Goal: Communication & Community: Answer question/provide support

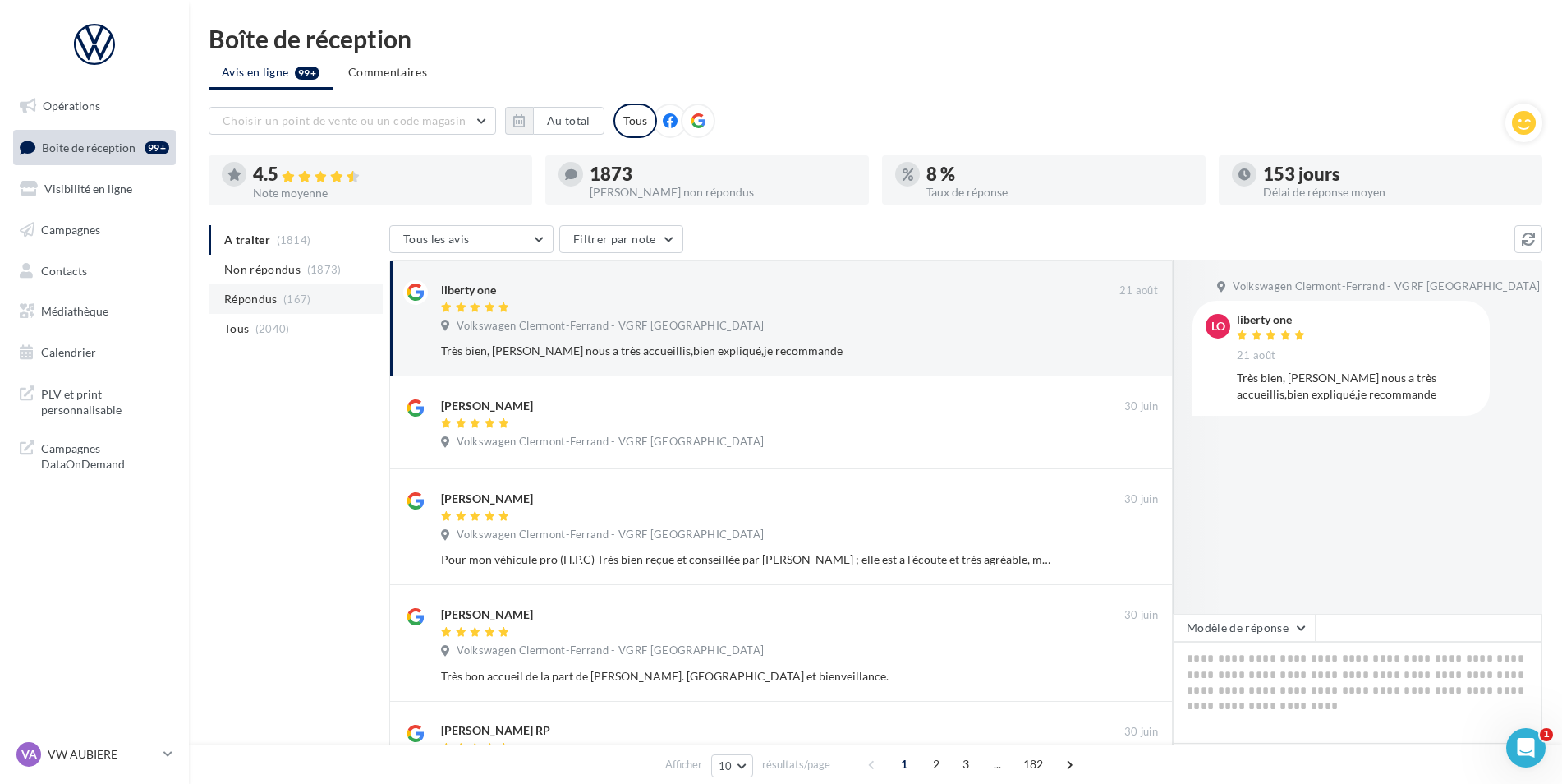
click at [301, 302] on span "(167)" at bounding box center [297, 298] width 28 height 13
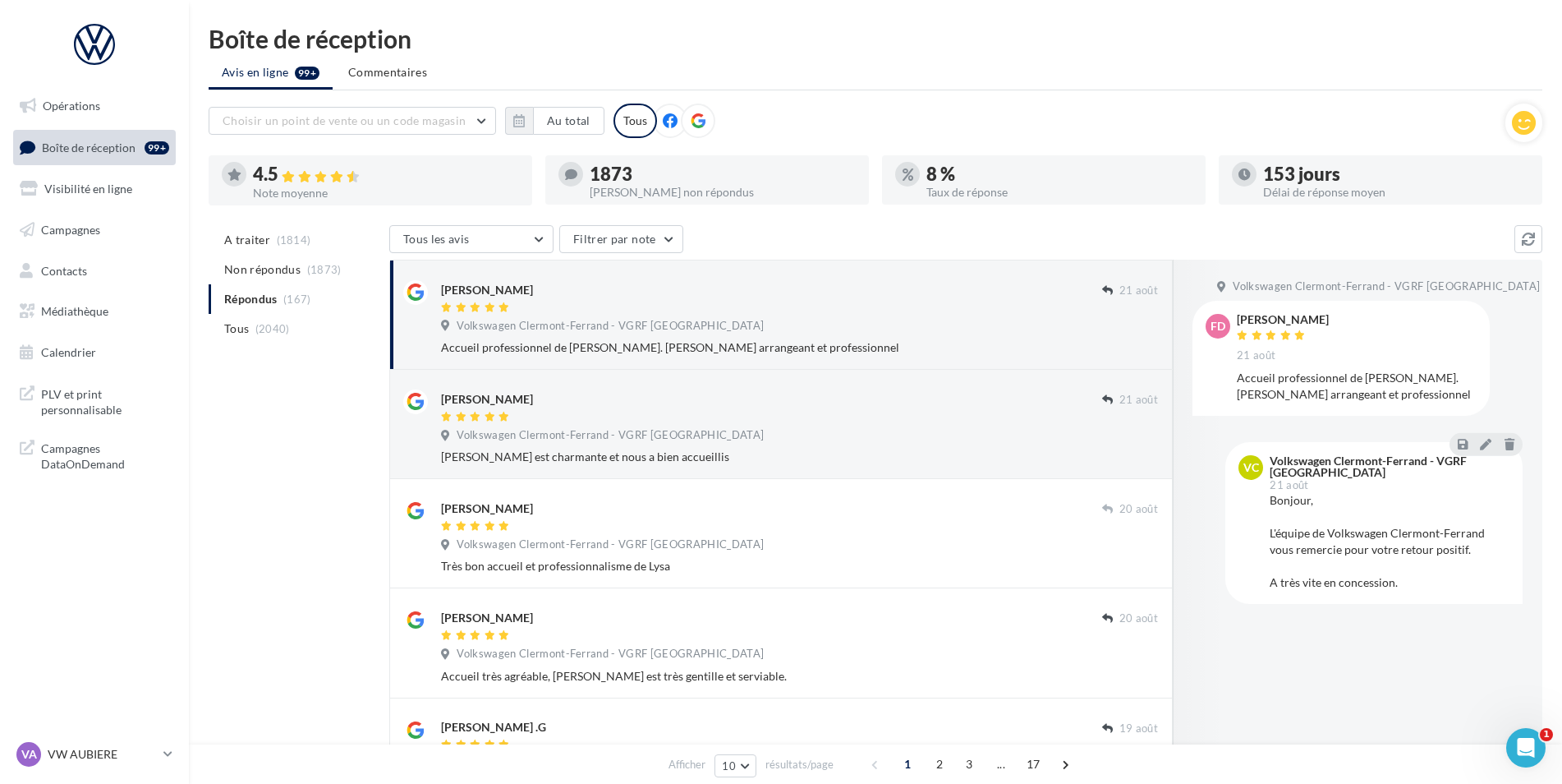
click at [654, 333] on span "Volkswagen Clermont-Ferrand - VGRF [GEOGRAPHIC_DATA]" at bounding box center [610, 326] width 307 height 15
click at [259, 242] on span "A traiter" at bounding box center [247, 240] width 46 height 16
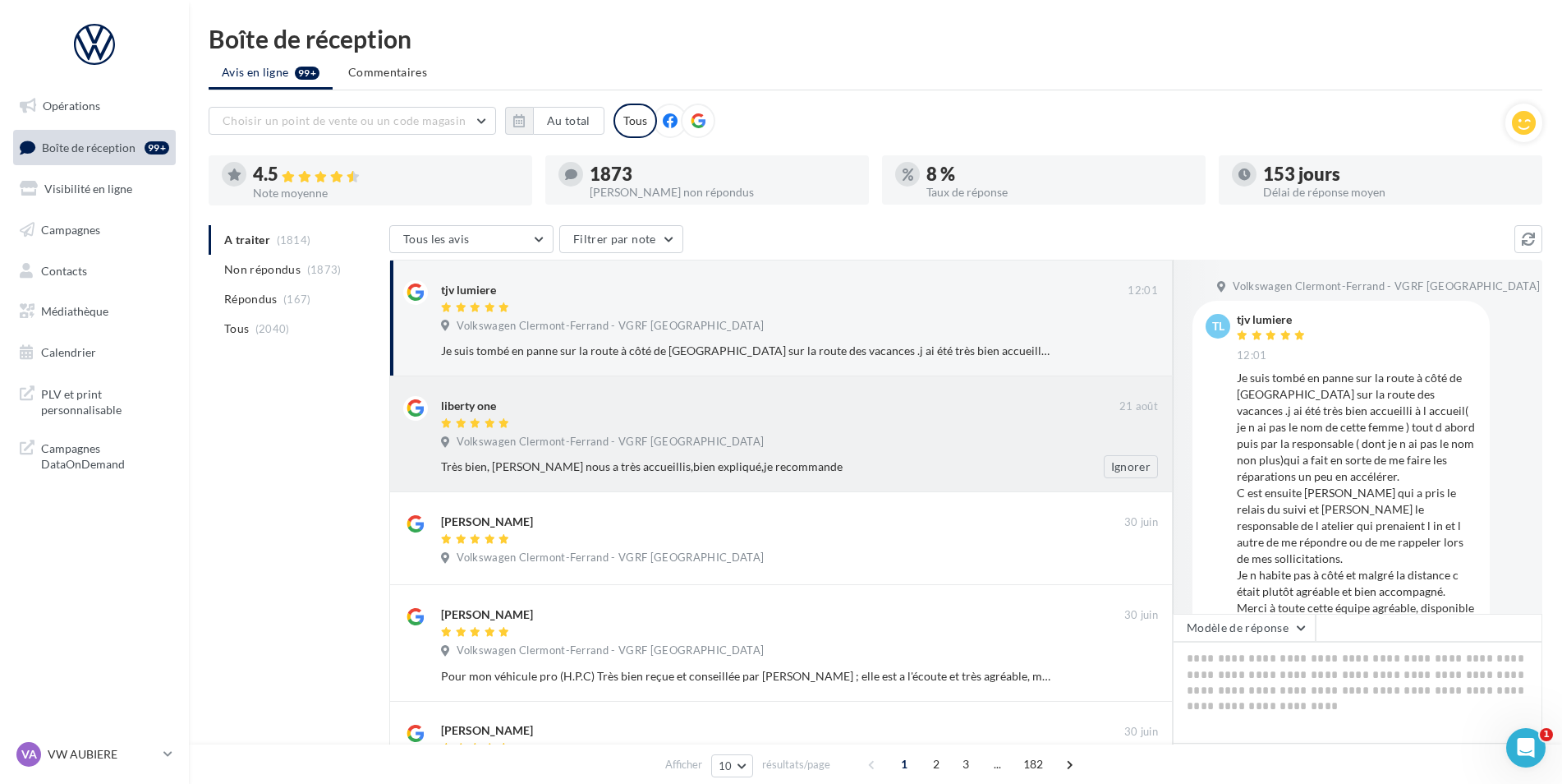
click at [962, 431] on div "liberty one [DATE] Volkswagen [GEOGRAPHIC_DATA] - VGRF Auvergne Très bien, [PER…" at bounding box center [799, 437] width 717 height 82
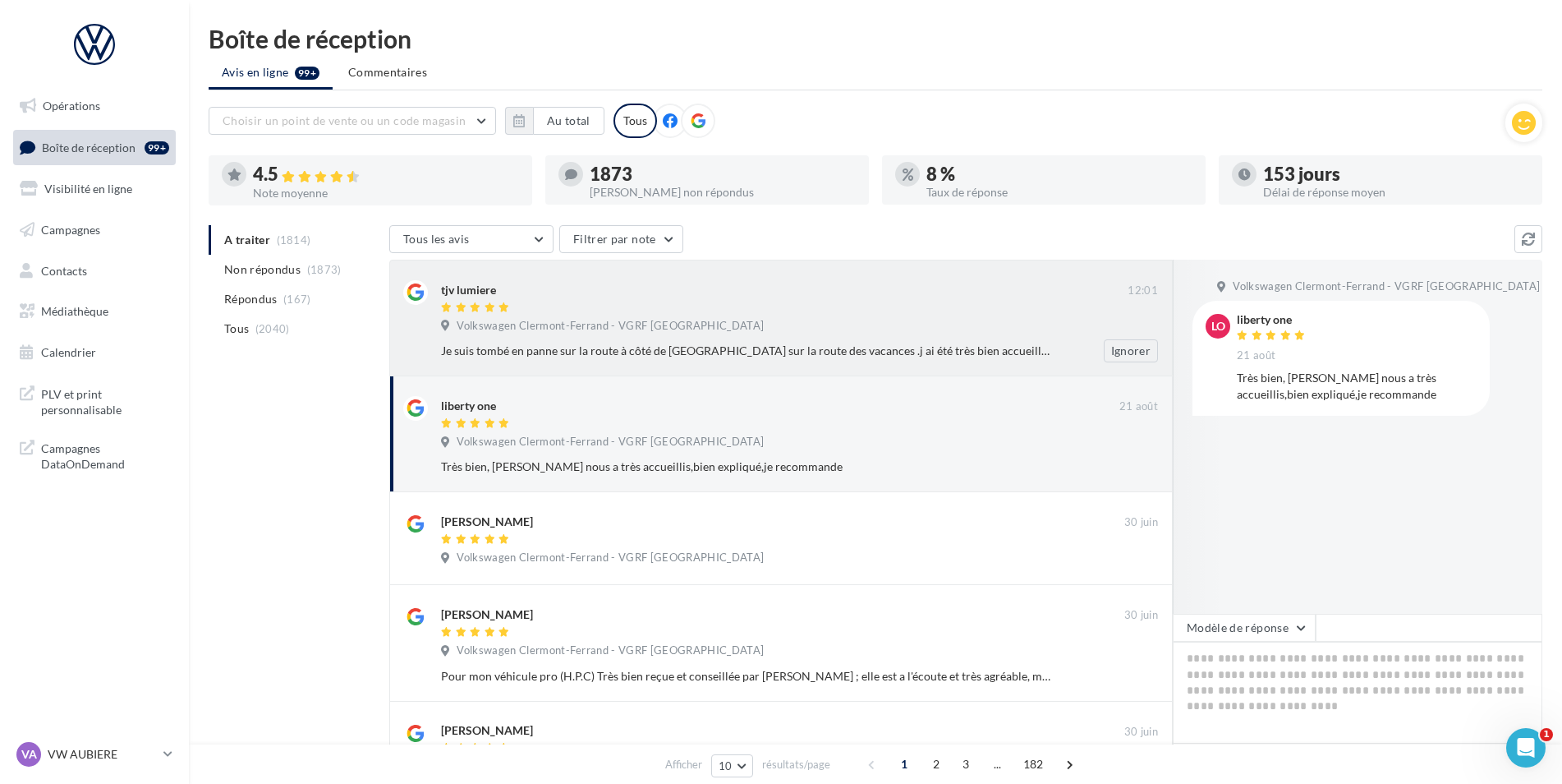
click at [799, 338] on div "tjv lumiere 12:01 Volkswagen [GEOGRAPHIC_DATA] - VGRF Auvergne Je suis tombé en…" at bounding box center [799, 321] width 717 height 82
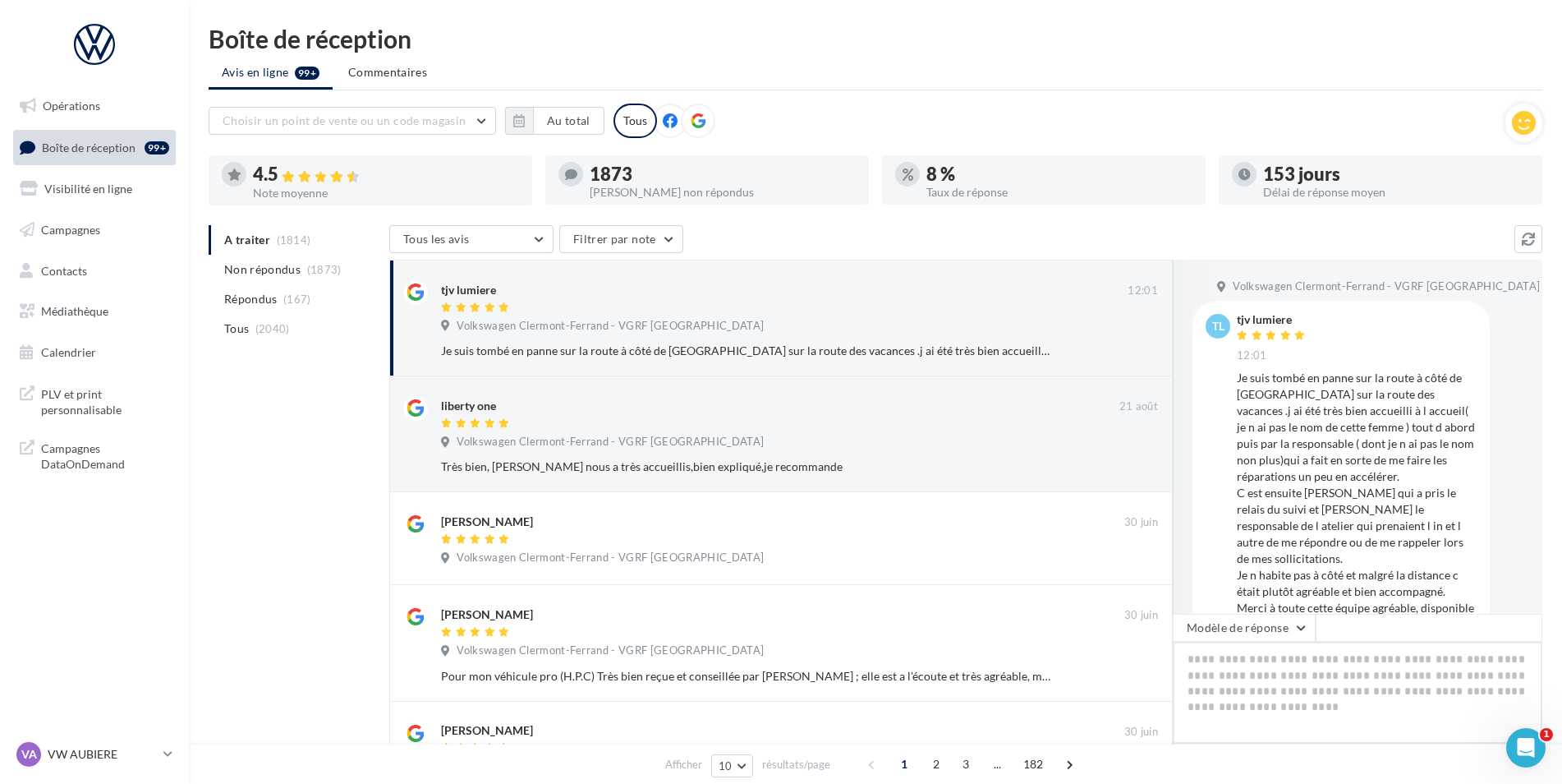
click at [1281, 660] on textarea at bounding box center [1358, 693] width 370 height 102
paste textarea "**********"
type textarea "**********"
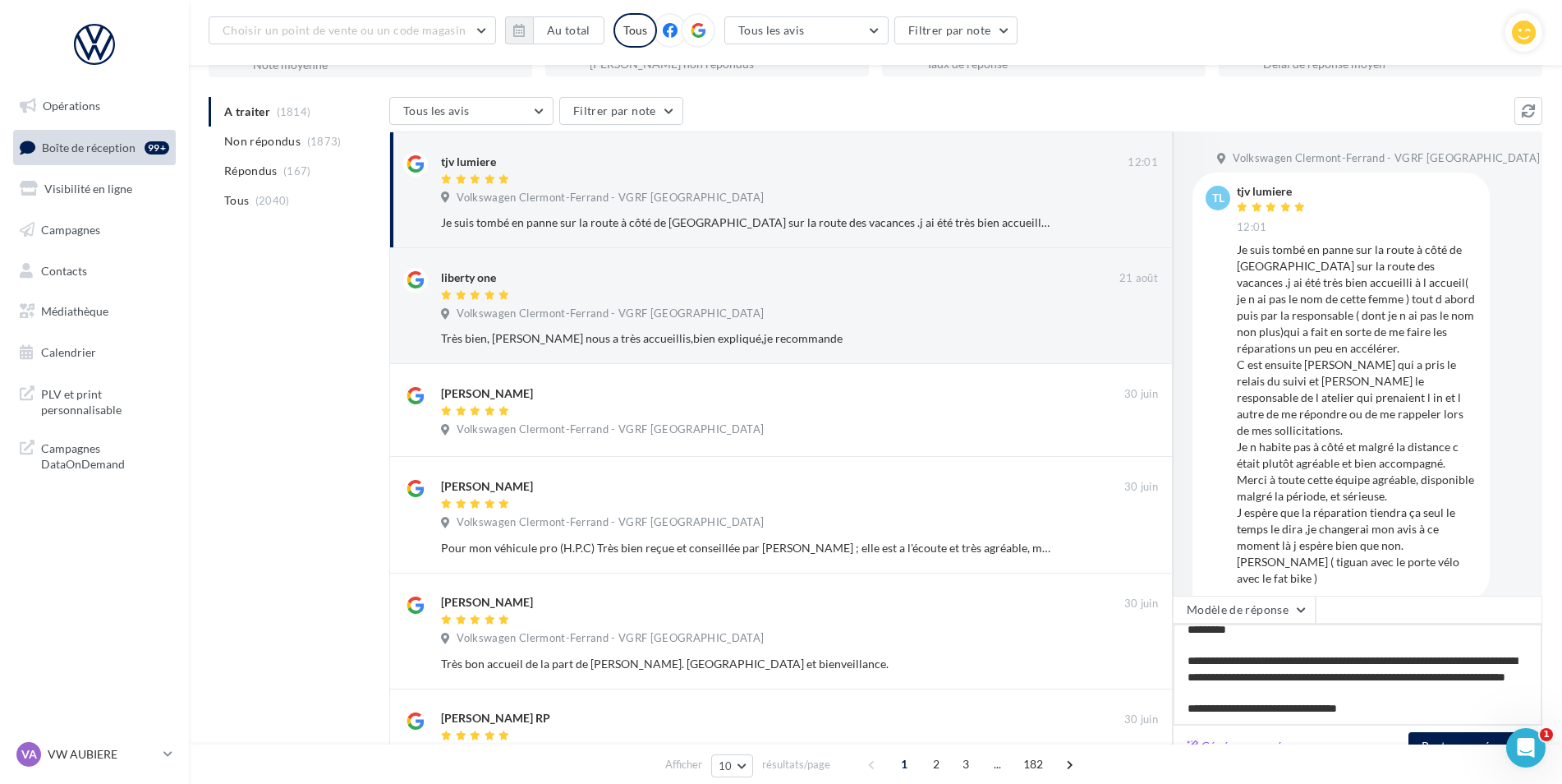
scroll to position [164, 0]
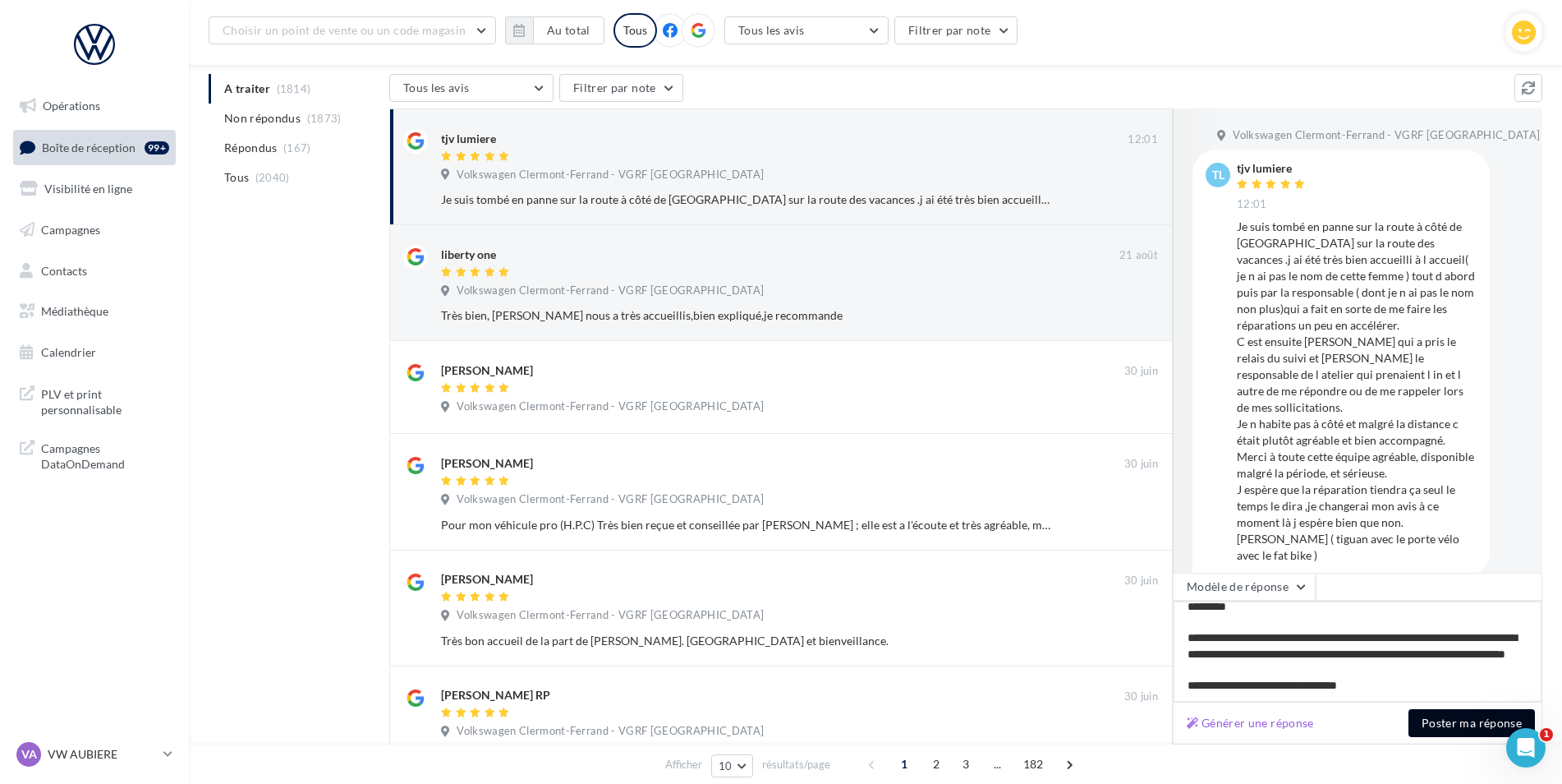
type textarea "**********"
click at [1479, 733] on button "Poster ma réponse" at bounding box center [1472, 723] width 127 height 28
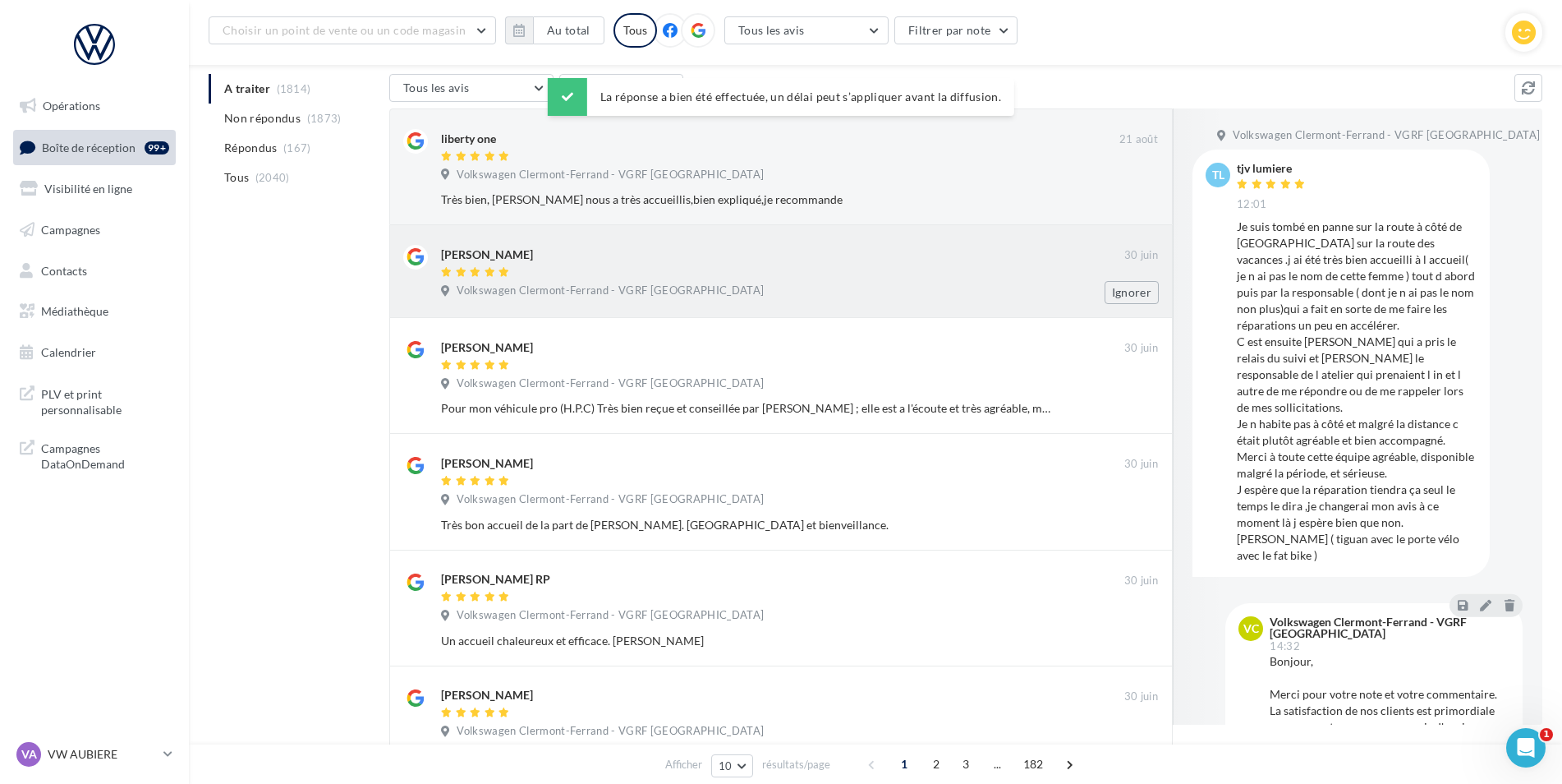
scroll to position [82, 0]
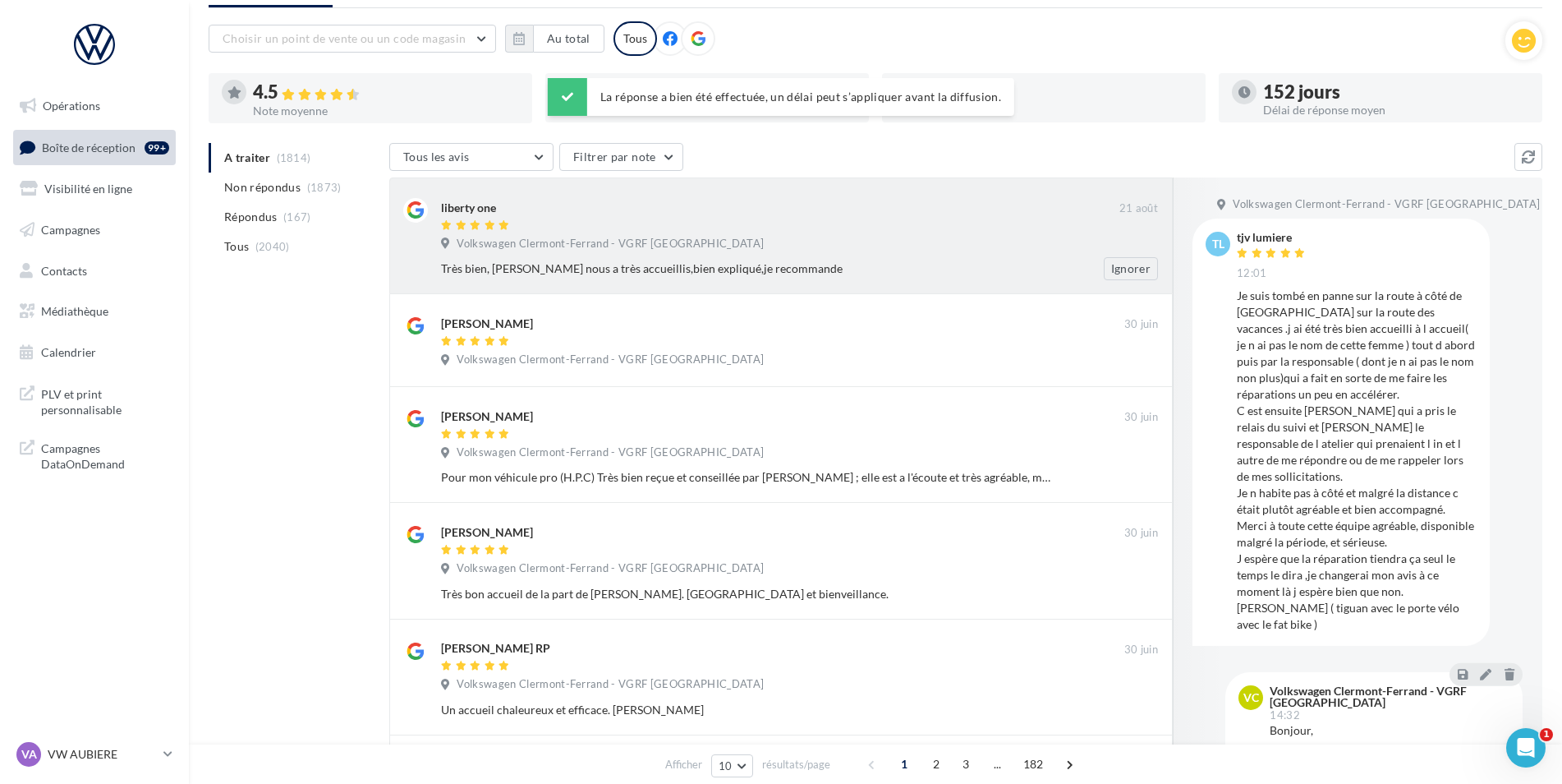
click at [941, 223] on div at bounding box center [780, 226] width 679 height 14
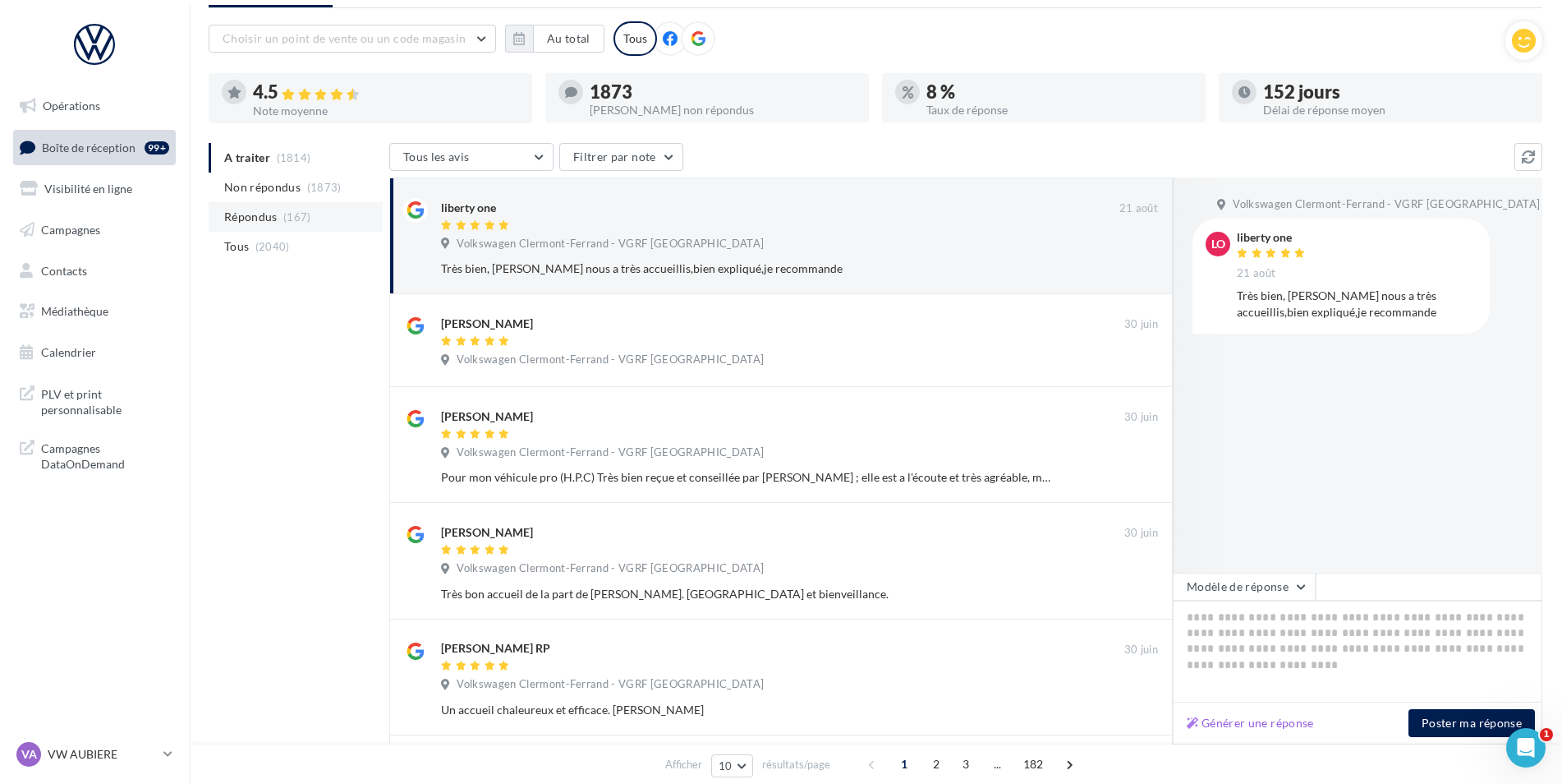
click at [255, 207] on li "Répondus (167)" at bounding box center [296, 217] width 174 height 30
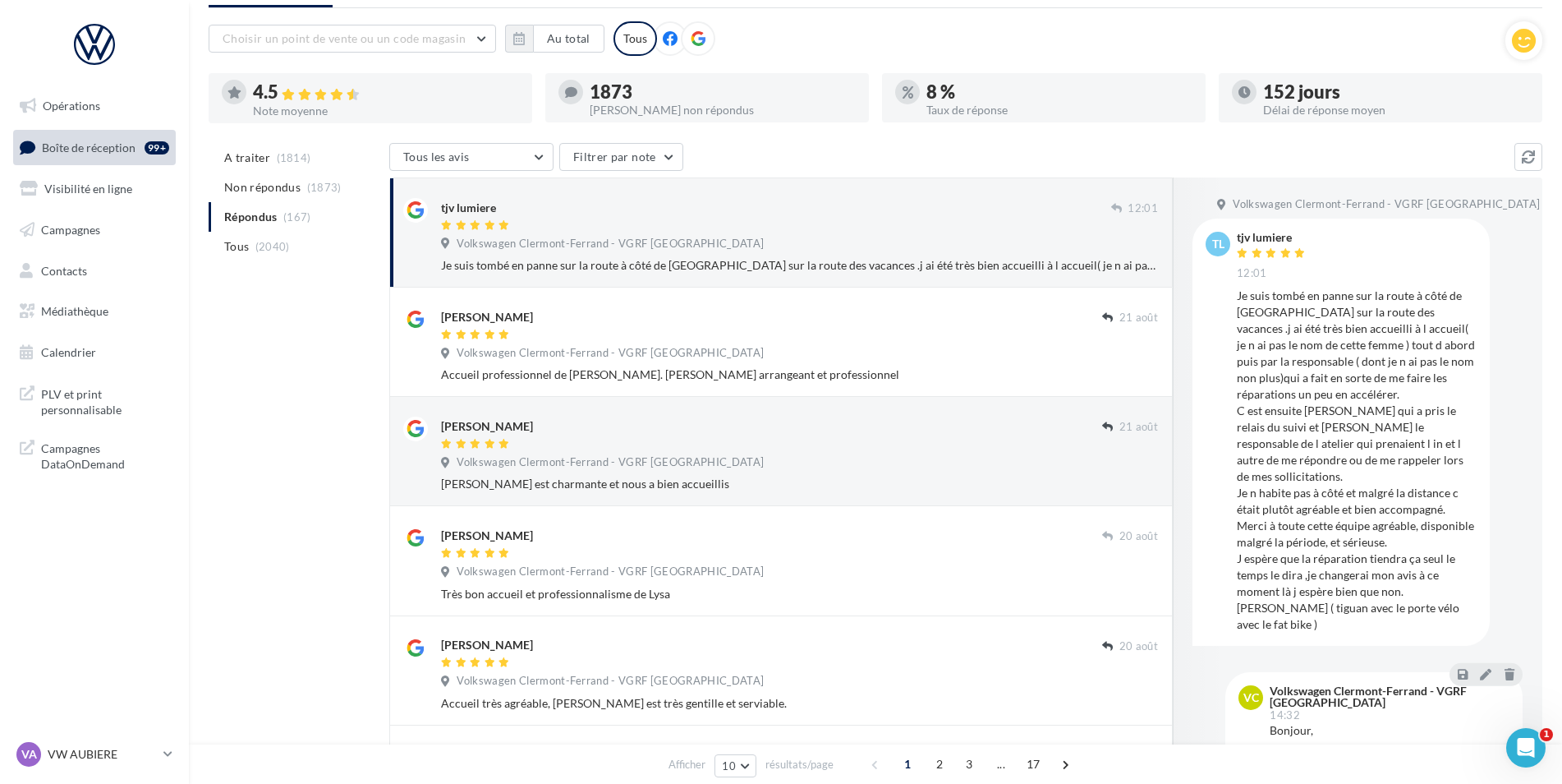
click at [1103, 274] on div "Je suis tombé en panne sur la route à côté de [GEOGRAPHIC_DATA] sur la route de…" at bounding box center [799, 265] width 717 height 16
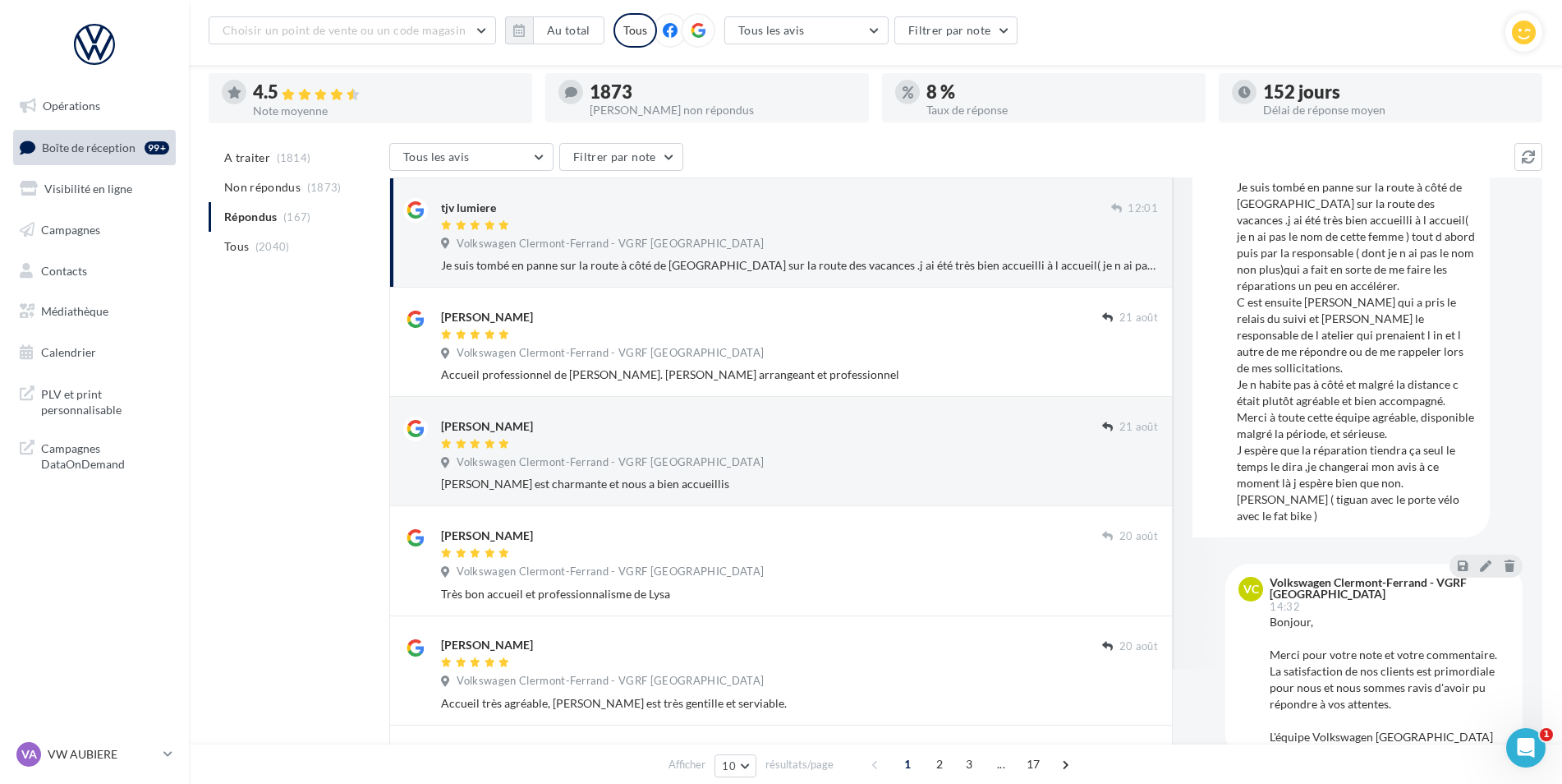
scroll to position [56, 0]
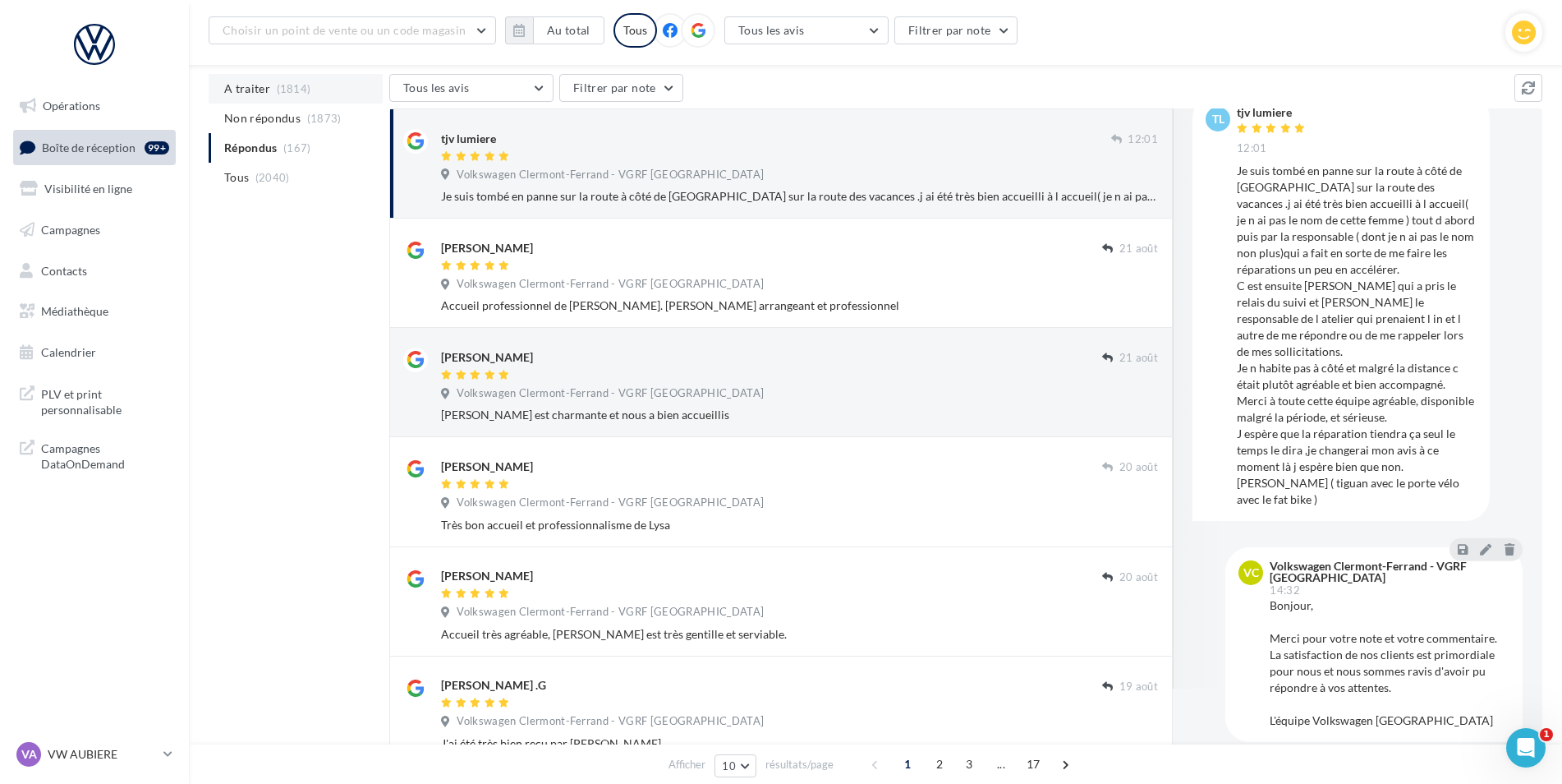
click at [274, 100] on li "A traiter (1814)" at bounding box center [296, 89] width 174 height 30
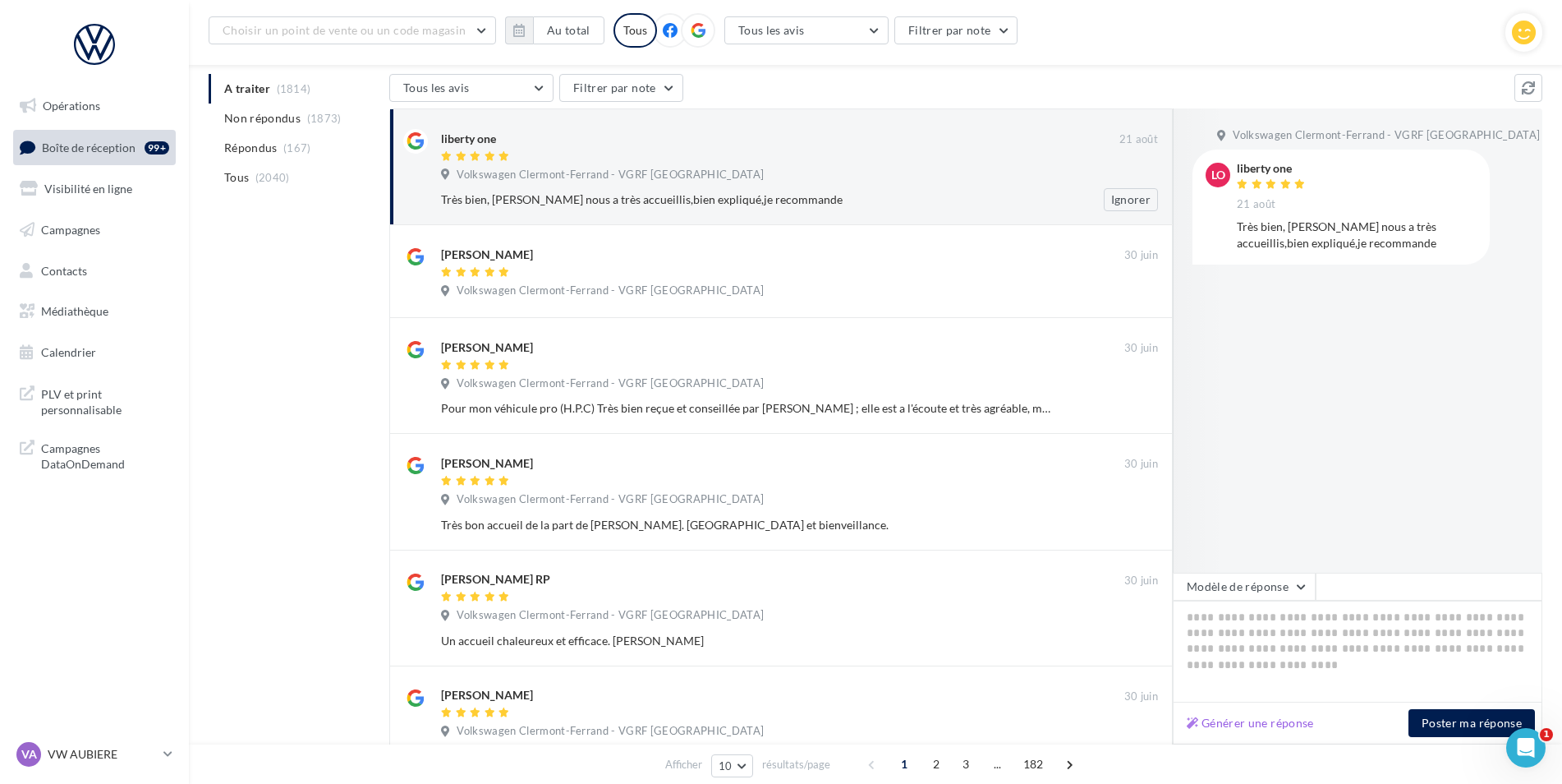
click at [640, 149] on div "liberty one" at bounding box center [780, 146] width 679 height 35
click at [1288, 632] on textarea at bounding box center [1358, 651] width 370 height 102
paste textarea "**********"
type textarea "**********"
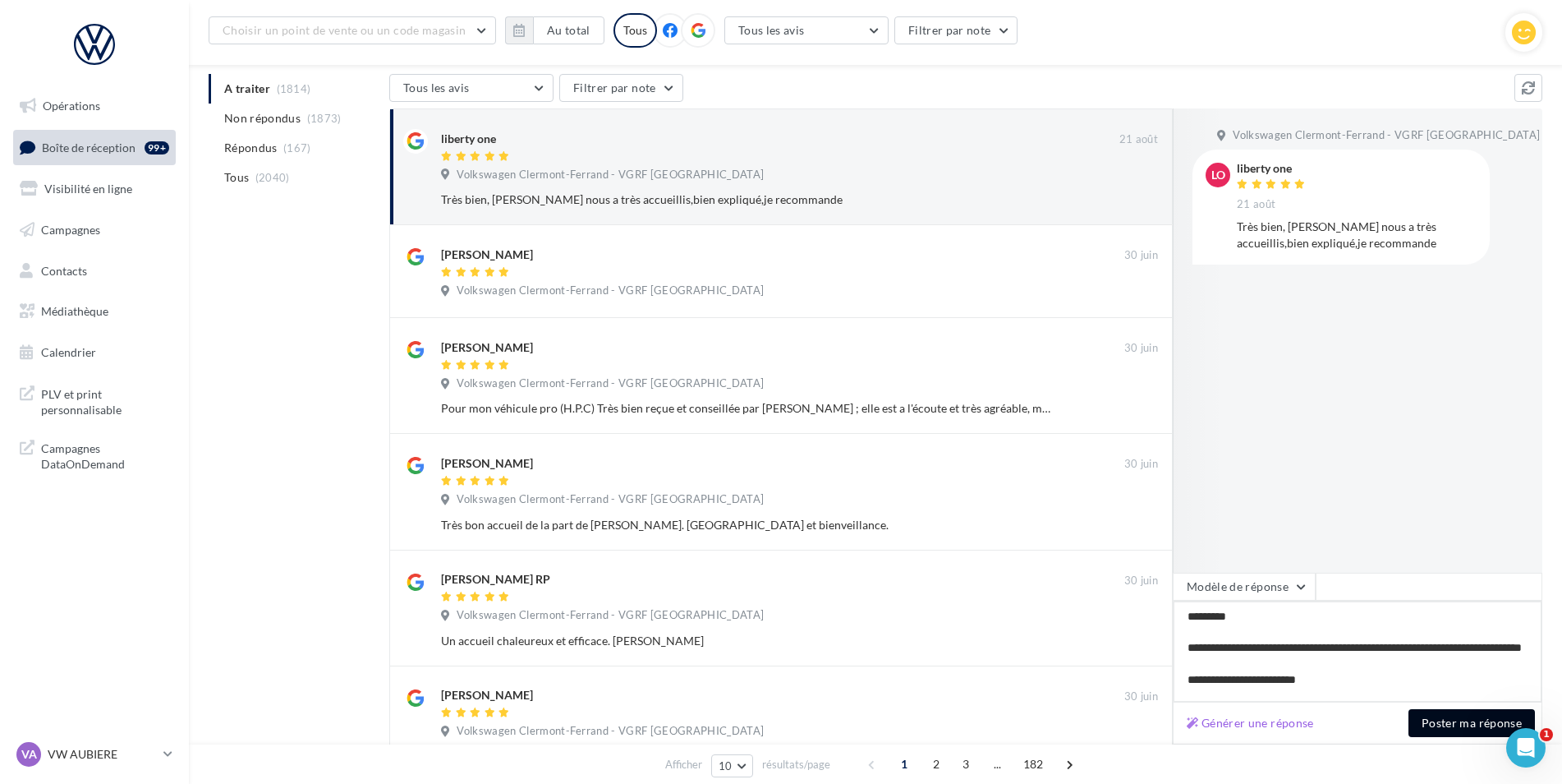
type textarea "**********"
click at [1456, 725] on button "Poster ma réponse" at bounding box center [1472, 723] width 127 height 28
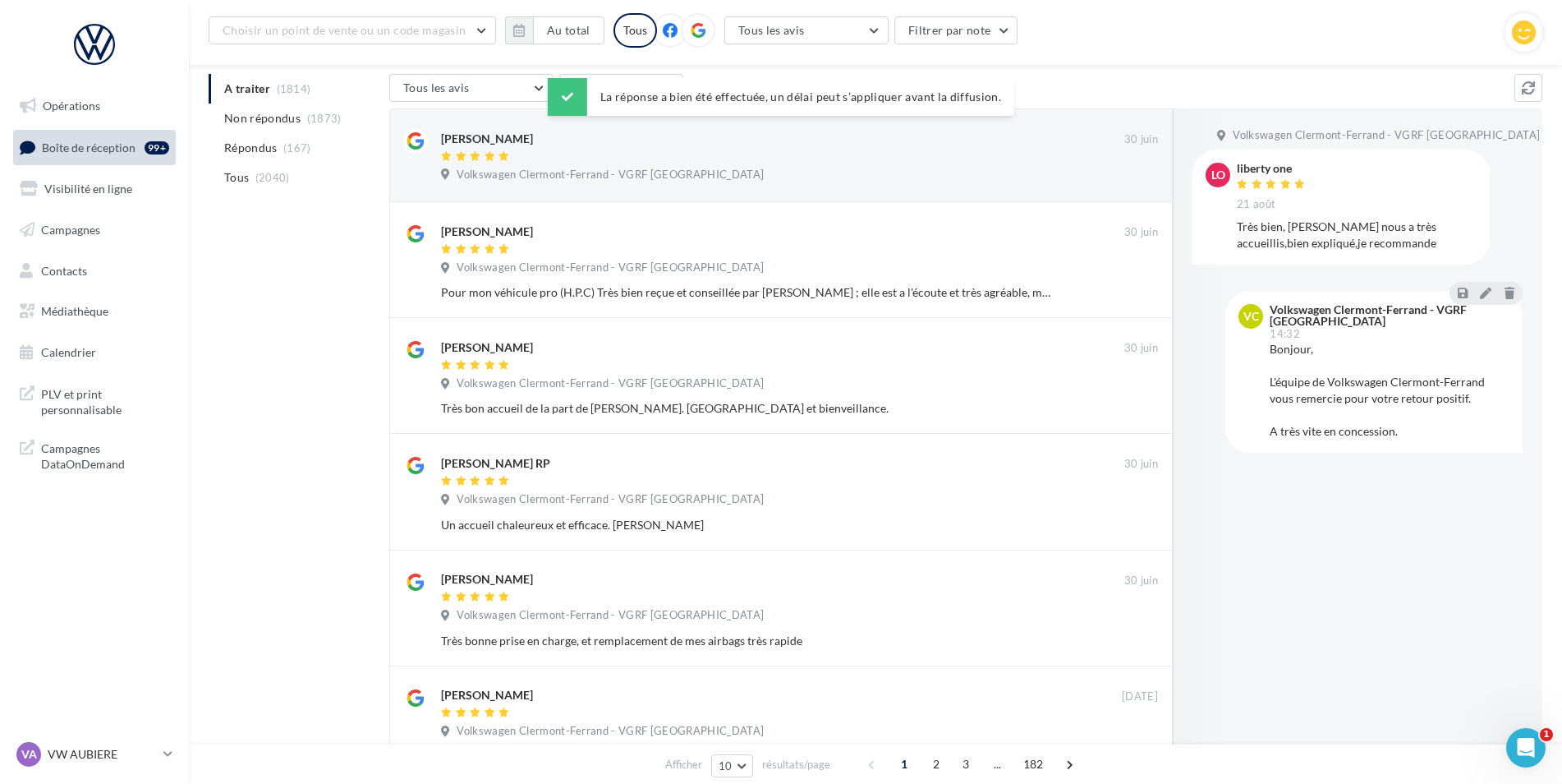
click at [1135, 71] on div "Choisir un point de vente ou un code magasin 09429391244196467045 - Volkswagen …" at bounding box center [876, 592] width 1334 height 1306
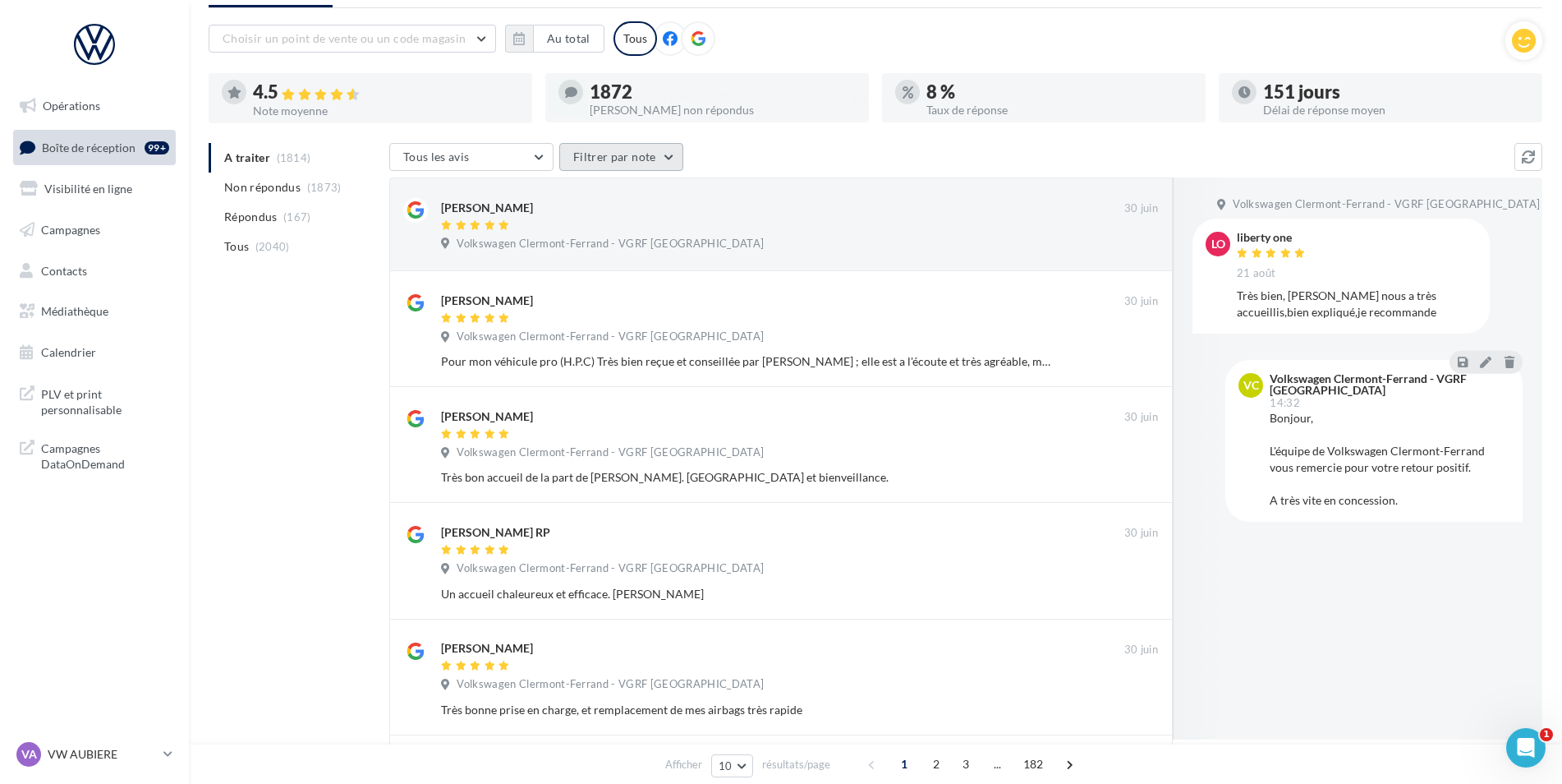
scroll to position [0, 0]
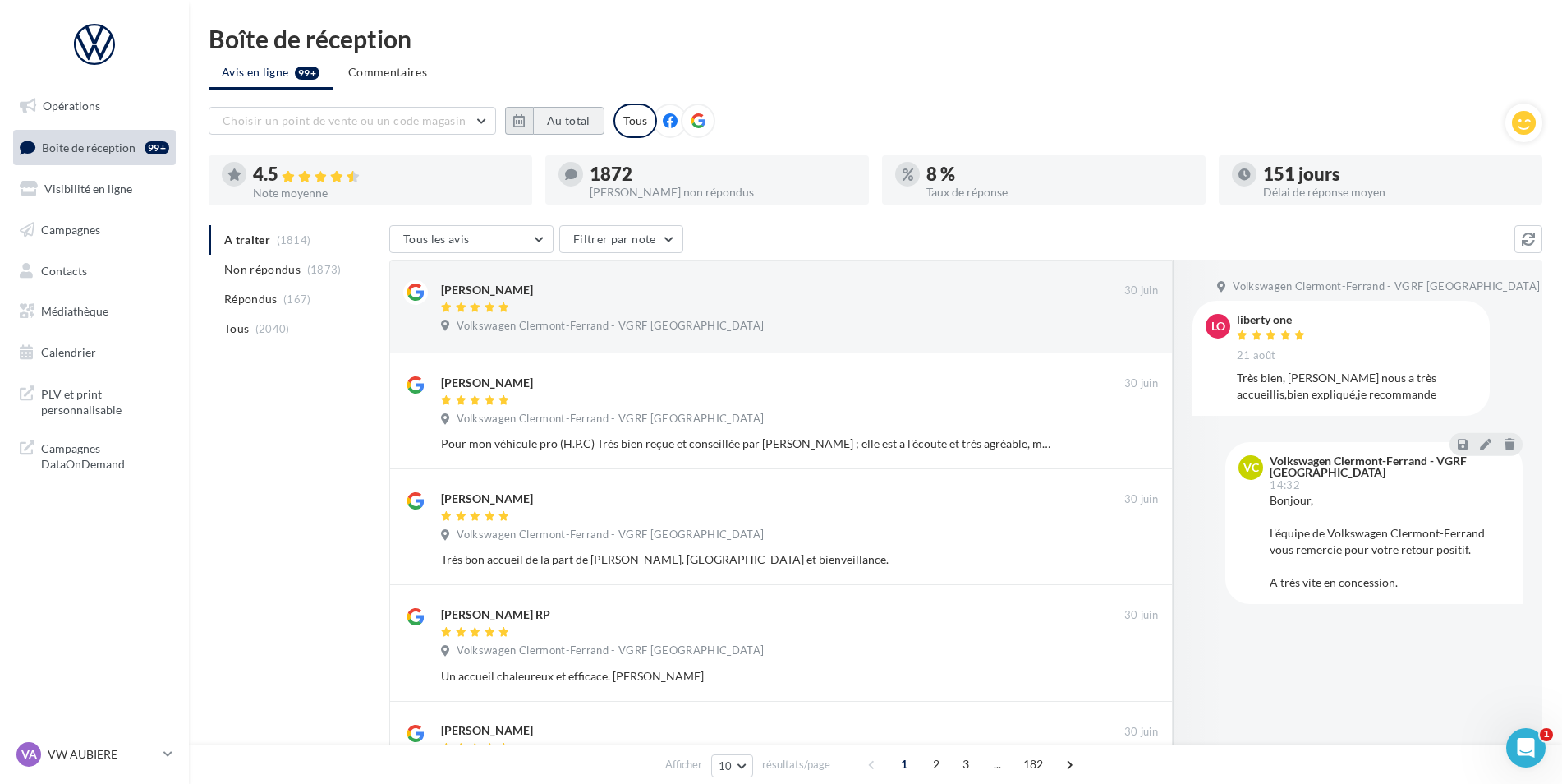
click at [582, 114] on button "Au total" at bounding box center [568, 121] width 71 height 28
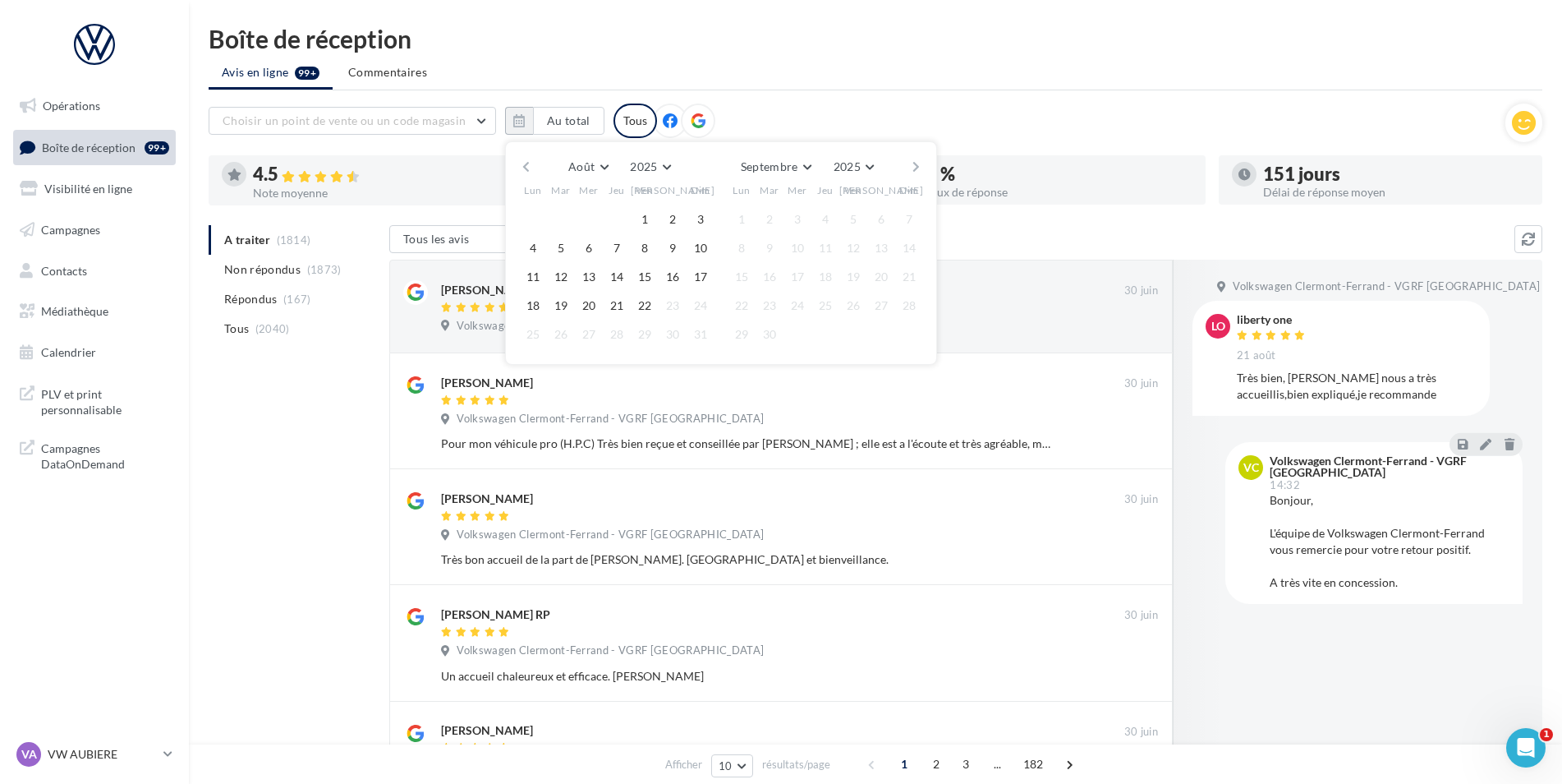
click at [523, 168] on button "button" at bounding box center [526, 166] width 14 height 23
click at [557, 213] on button "1" at bounding box center [561, 219] width 25 height 25
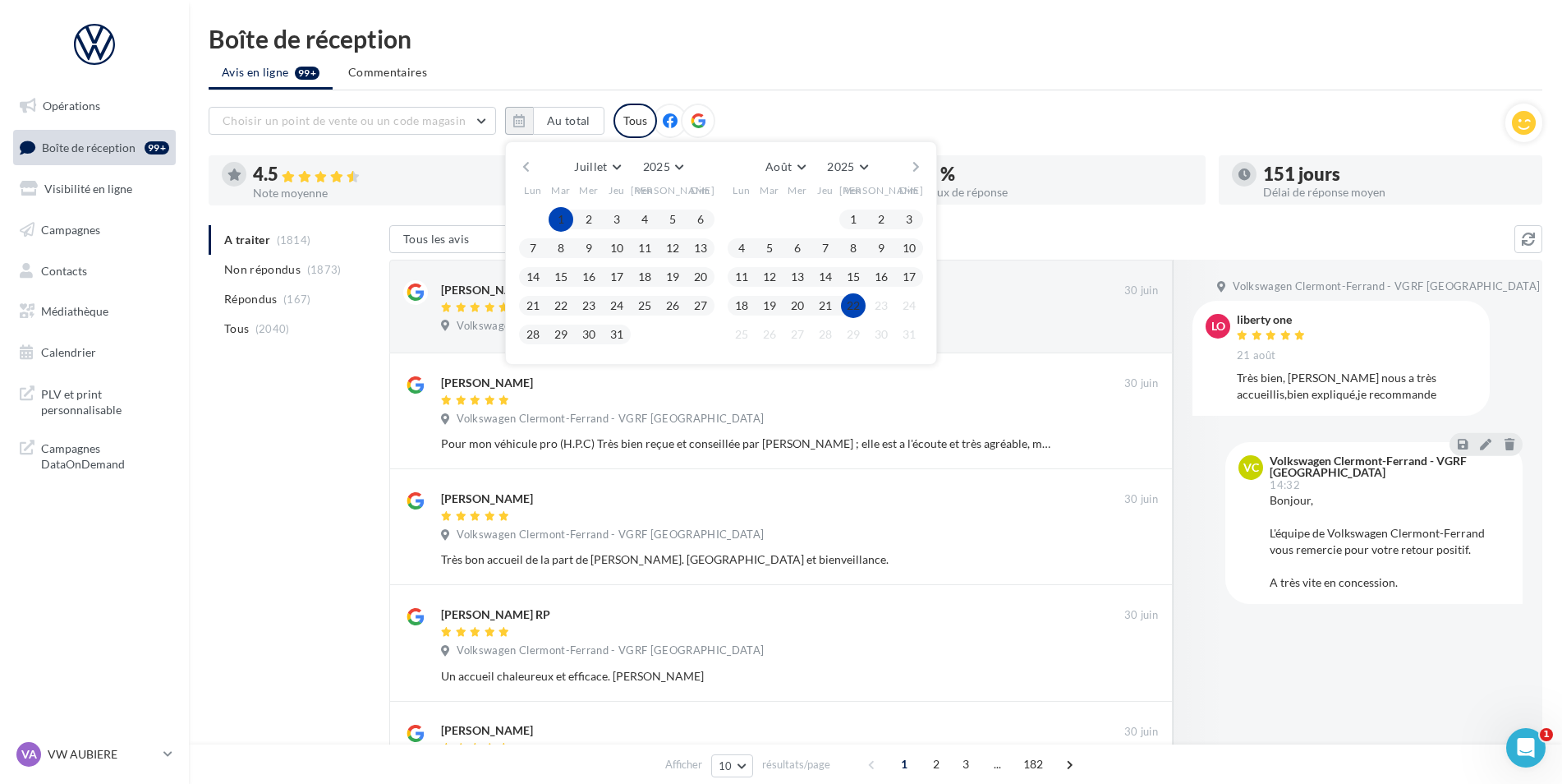
click at [861, 307] on button "22" at bounding box center [853, 305] width 25 height 25
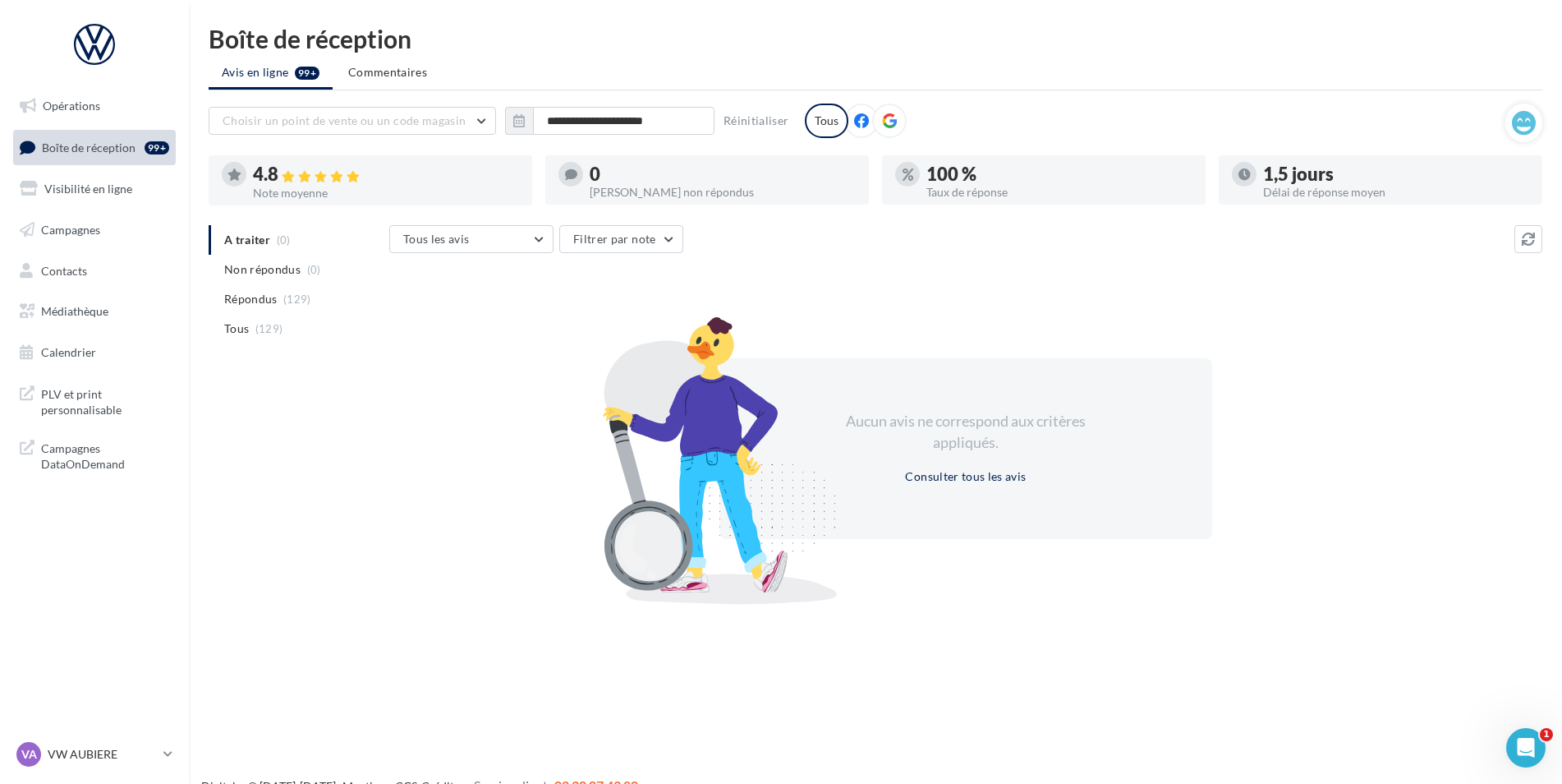
click at [819, 122] on div "Tous" at bounding box center [827, 121] width 44 height 35
click at [736, 117] on button "Réinitialiser" at bounding box center [756, 121] width 79 height 20
